Goal: Find contact information: Find contact information

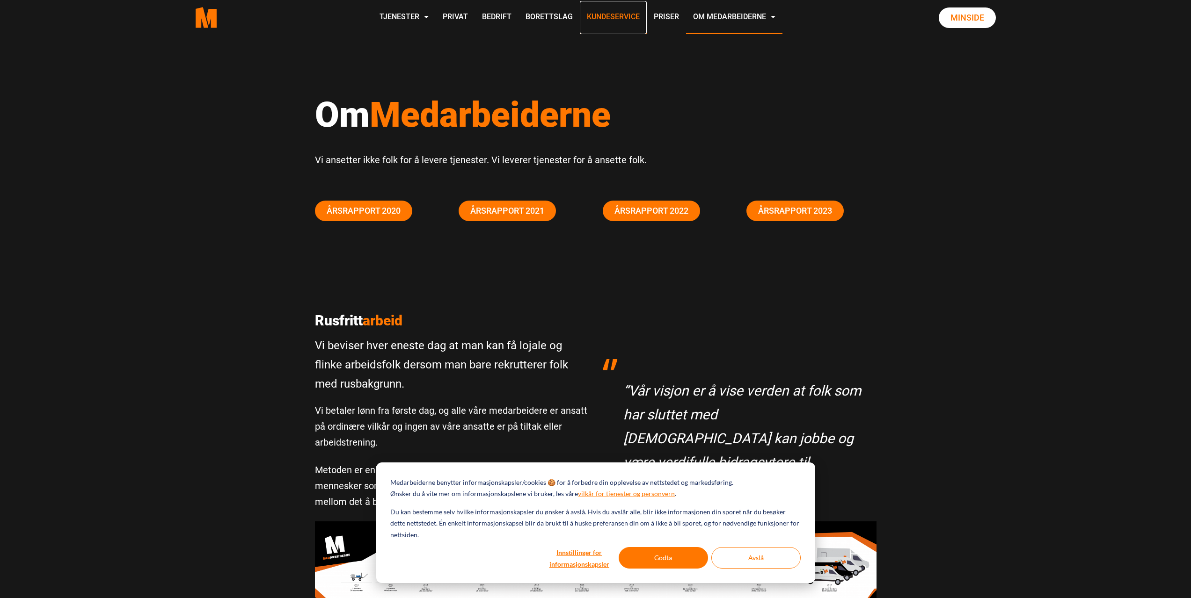
click at [608, 17] on link "Kundeservice" at bounding box center [613, 17] width 67 height 33
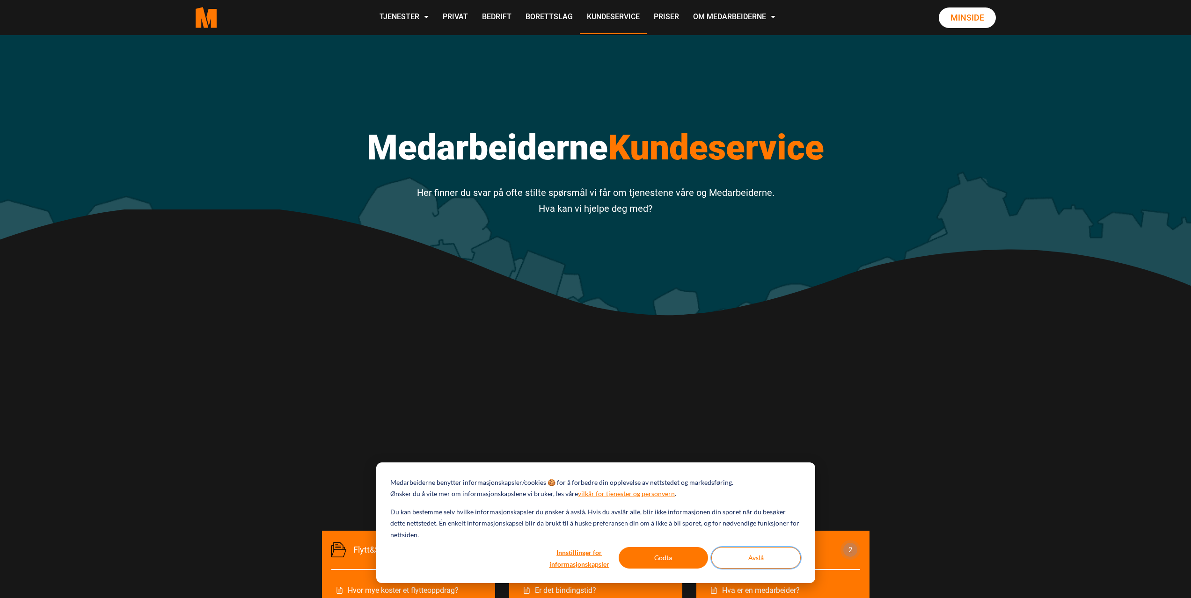
click at [764, 560] on button "Avslå" at bounding box center [755, 558] width 89 height 22
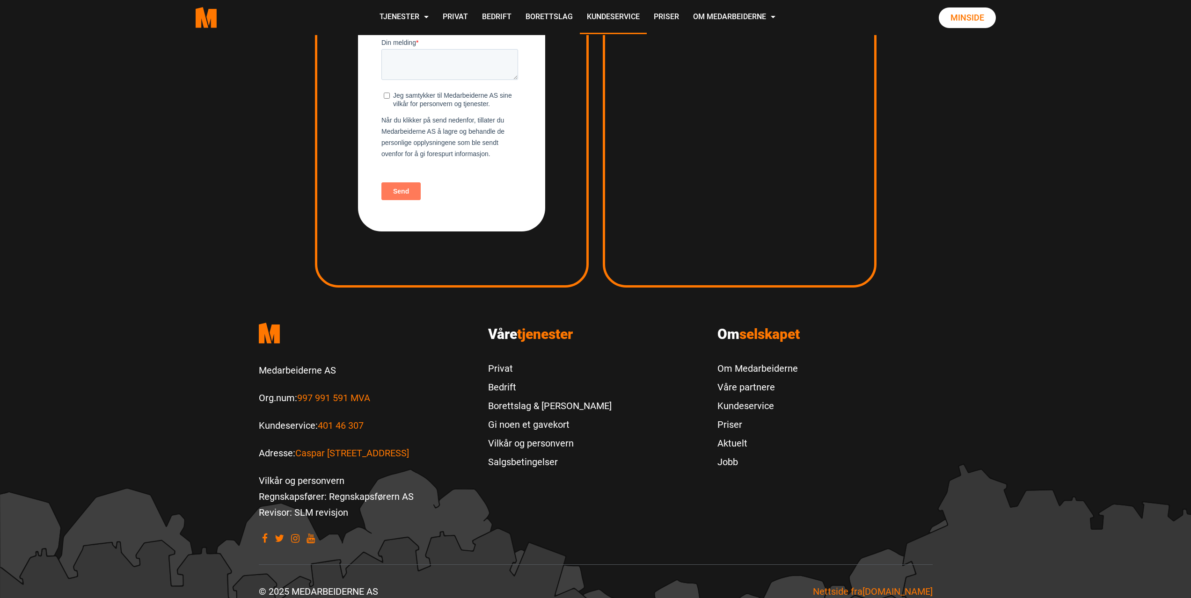
scroll to position [1534, 0]
